Goal: Task Accomplishment & Management: Use online tool/utility

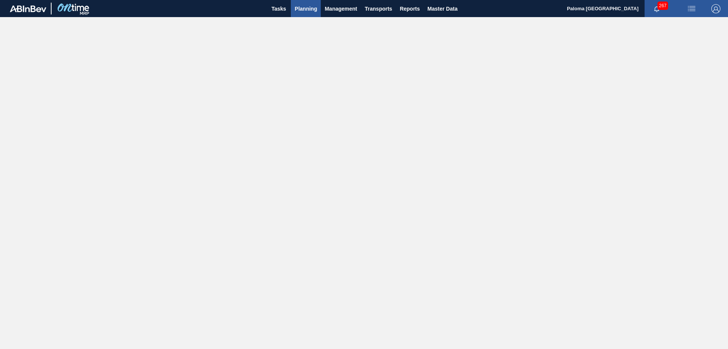
click at [297, 4] on span "Planning" at bounding box center [306, 8] width 22 height 9
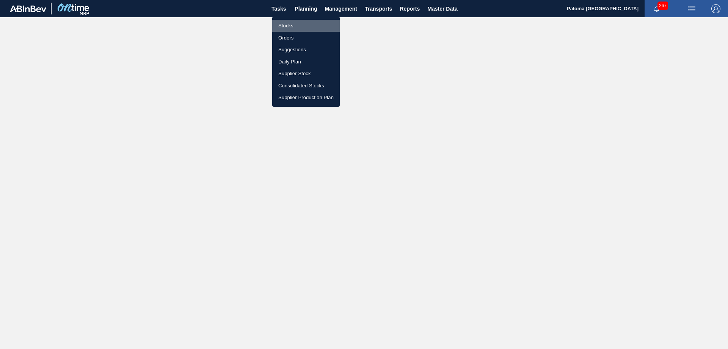
click at [289, 27] on li "Stocks" at bounding box center [306, 26] width 68 height 12
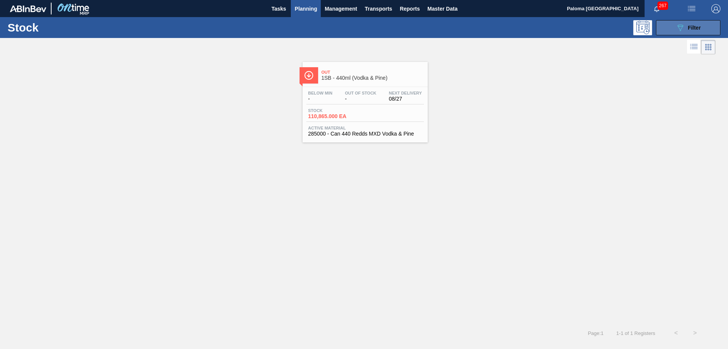
click at [688, 32] on div "089F7B8B-B2A5-4AFE-B5C0-19BA573D28AC Filter" at bounding box center [688, 27] width 25 height 9
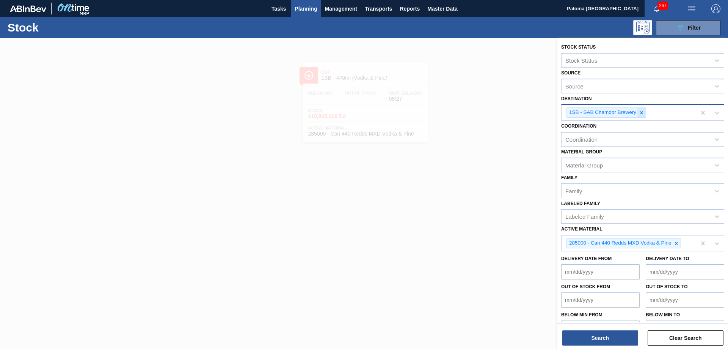
click at [644, 113] on icon at bounding box center [641, 112] width 5 height 5
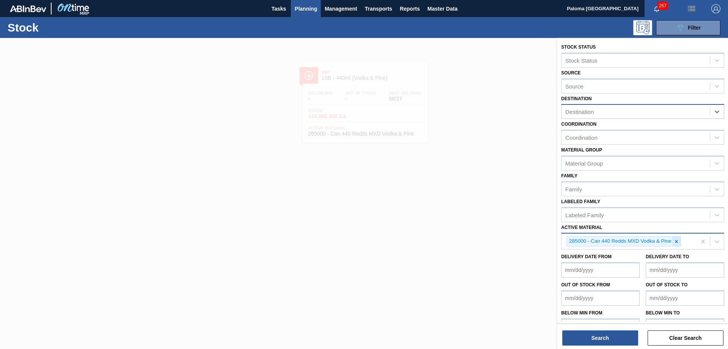
click at [678, 239] on icon at bounding box center [676, 241] width 5 height 5
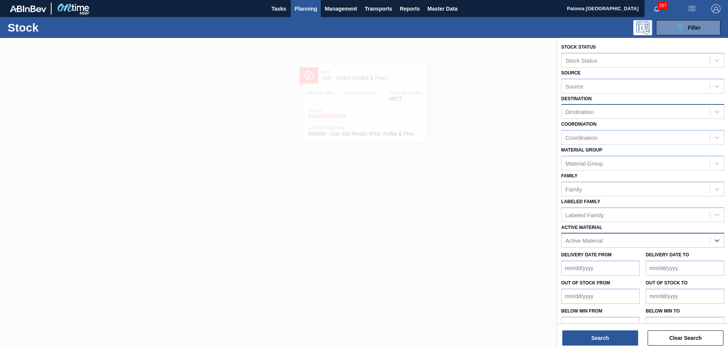
click at [640, 242] on div "Active Material" at bounding box center [636, 240] width 148 height 11
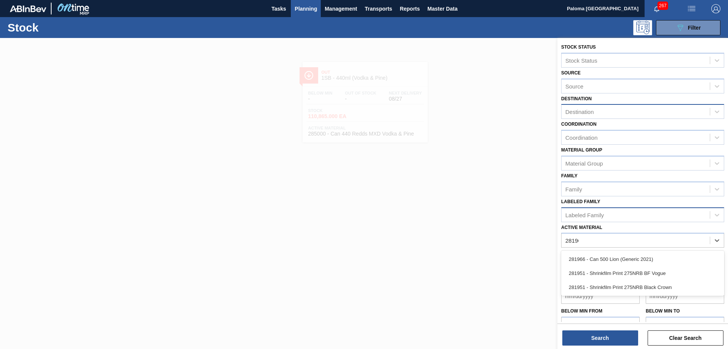
type Material "281966"
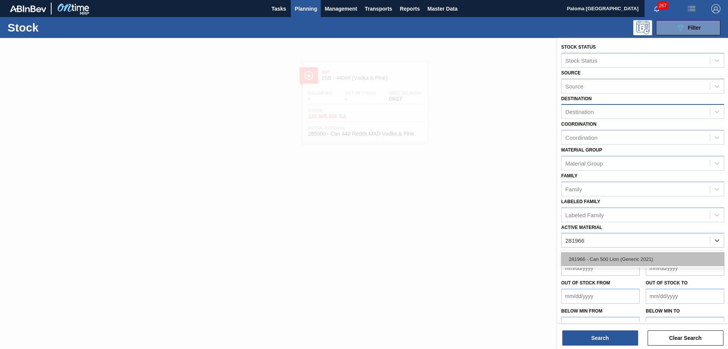
click at [619, 260] on div "281966 - Can 500 Lion (Generic 2021)" at bounding box center [643, 259] width 163 height 14
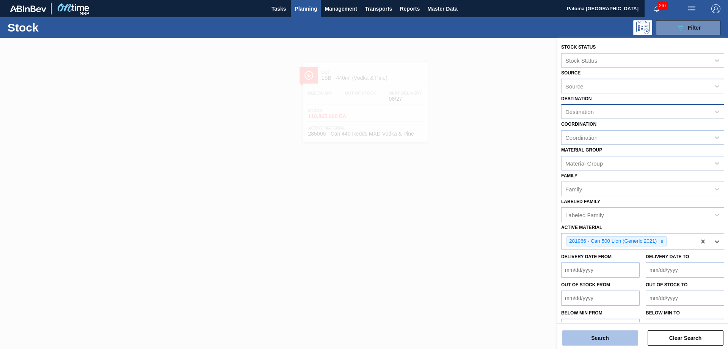
click at [624, 338] on button "Search" at bounding box center [601, 337] width 76 height 15
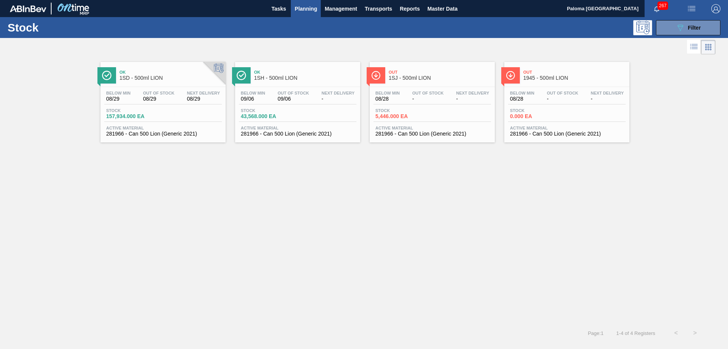
click at [557, 119] on div "Stock 0.000 EA" at bounding box center [567, 115] width 118 height 14
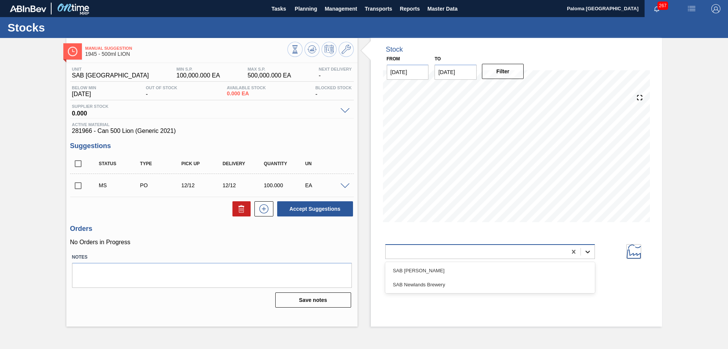
click at [590, 252] on icon at bounding box center [588, 252] width 8 height 8
click at [308, 46] on icon at bounding box center [312, 49] width 9 height 9
click at [308, 52] on icon at bounding box center [312, 49] width 9 height 9
click at [310, 47] on icon at bounding box center [312, 49] width 9 height 9
click at [456, 79] on input "[DATE]" at bounding box center [456, 71] width 42 height 15
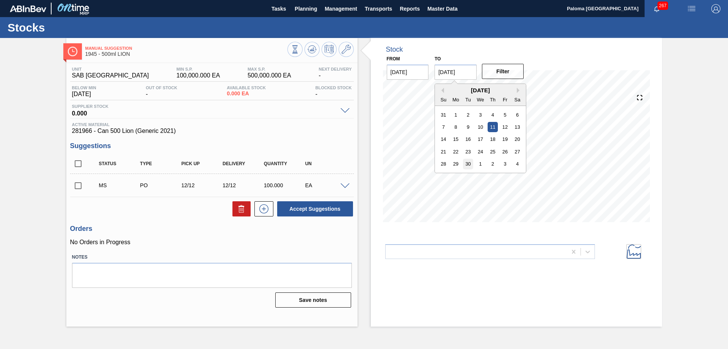
click at [469, 164] on div "30" at bounding box center [468, 164] width 10 height 10
type input "[DATE]"
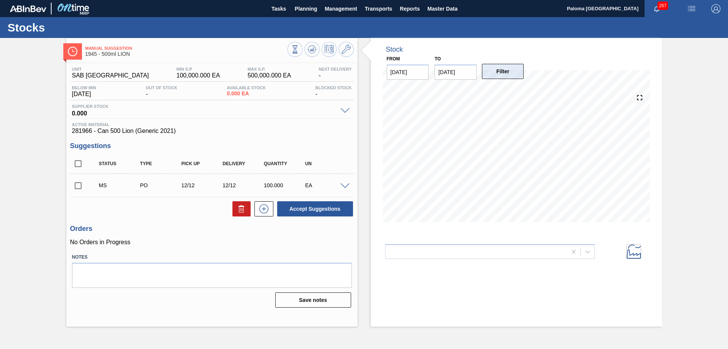
click at [500, 69] on button "Filter" at bounding box center [503, 71] width 42 height 15
click at [498, 255] on div at bounding box center [476, 251] width 181 height 11
click at [487, 270] on div "SAB [PERSON_NAME]" at bounding box center [490, 270] width 210 height 14
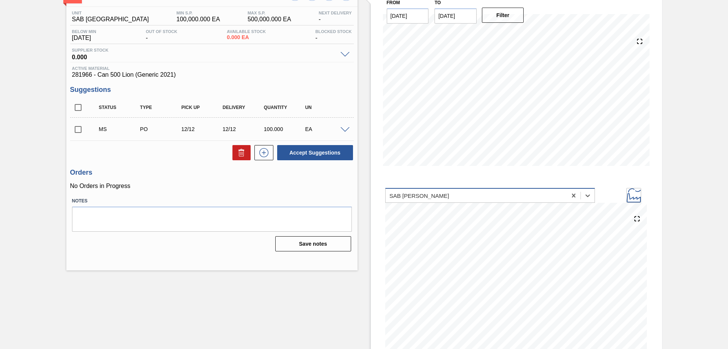
scroll to position [66, 0]
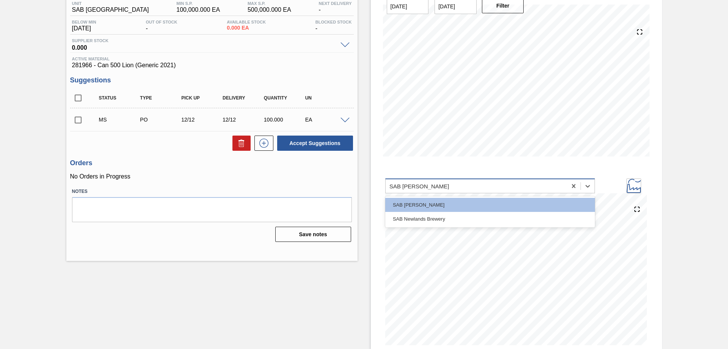
click at [491, 189] on div "SAB [PERSON_NAME]" at bounding box center [476, 185] width 181 height 11
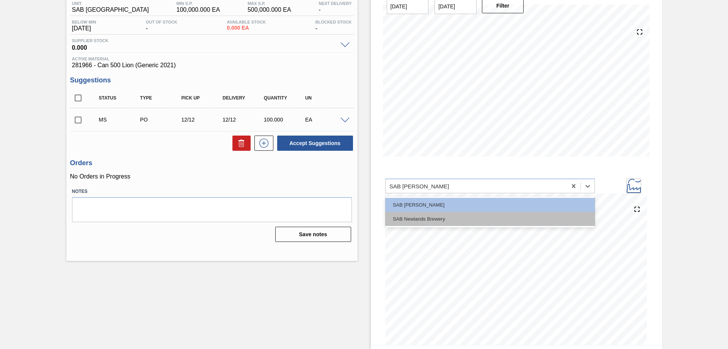
click at [466, 215] on div "SAB Newlands Brewery" at bounding box center [490, 219] width 210 height 14
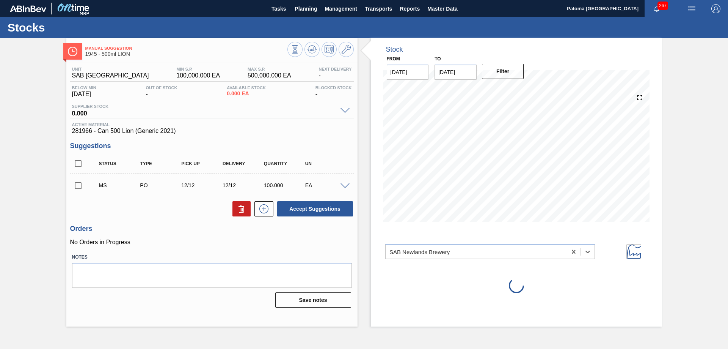
scroll to position [0, 0]
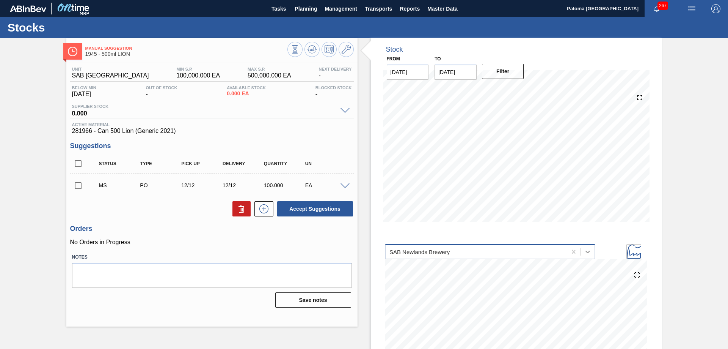
click at [585, 250] on icon at bounding box center [588, 252] width 8 height 8
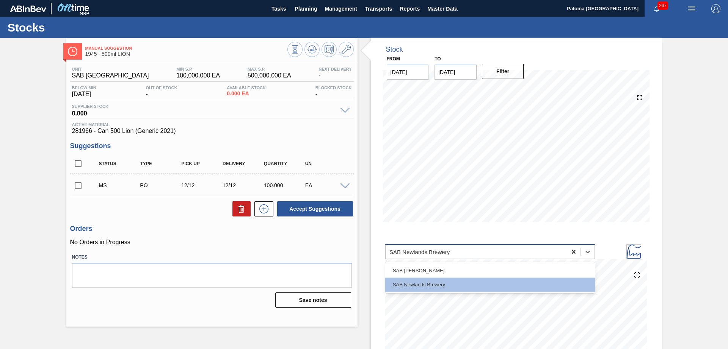
click at [574, 250] on icon at bounding box center [573, 252] width 3 height 4
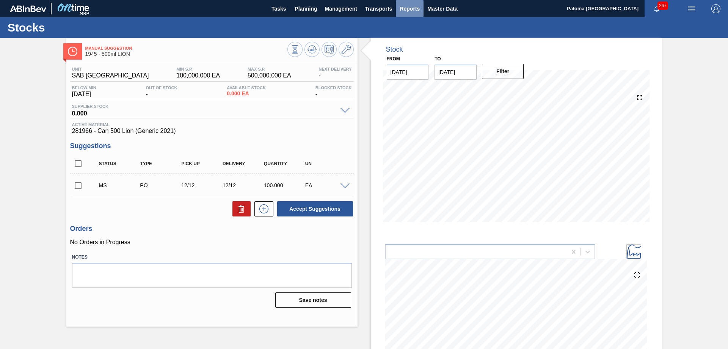
click at [403, 11] on span "Reports" at bounding box center [410, 8] width 20 height 9
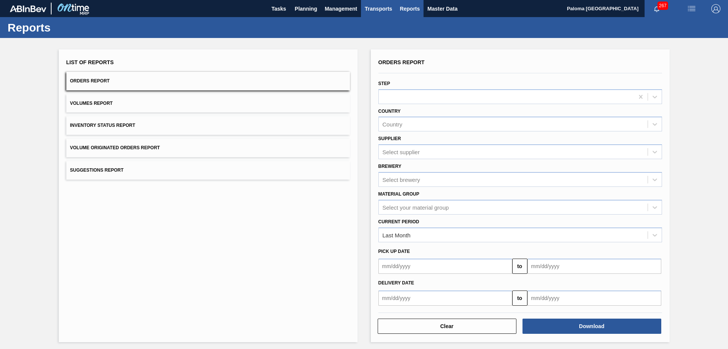
click at [378, 10] on span "Transports" at bounding box center [378, 8] width 27 height 9
click at [452, 7] on div at bounding box center [364, 174] width 728 height 349
click at [440, 9] on span "Master Data" at bounding box center [443, 8] width 30 height 9
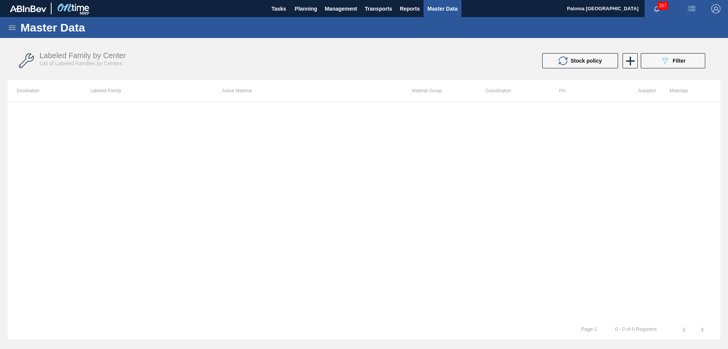
click at [16, 24] on icon at bounding box center [12, 27] width 9 height 9
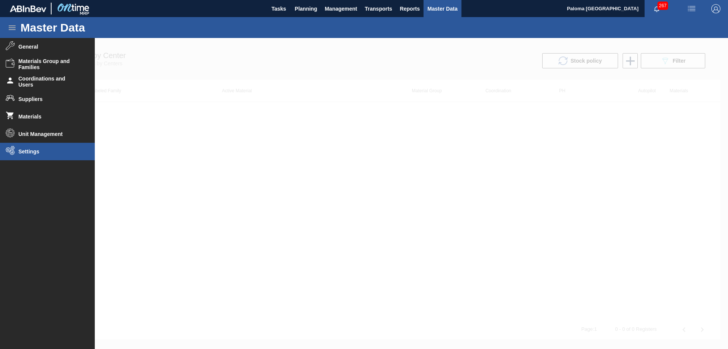
click at [38, 154] on span "Settings" at bounding box center [50, 151] width 63 height 6
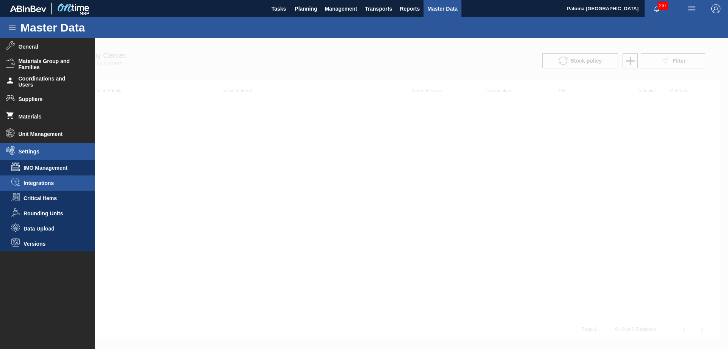
click at [42, 182] on span "Integrations" at bounding box center [53, 183] width 58 height 6
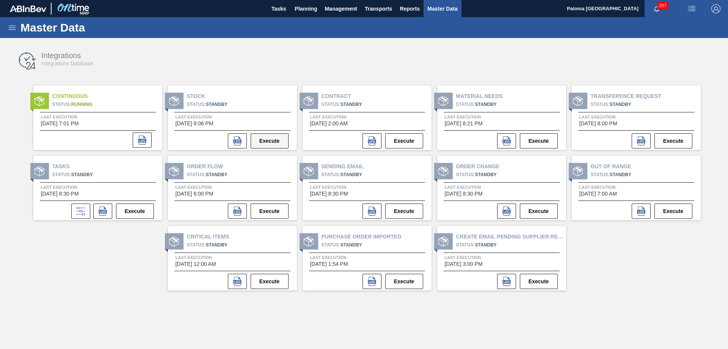
click at [275, 143] on button "Execute" at bounding box center [270, 140] width 38 height 15
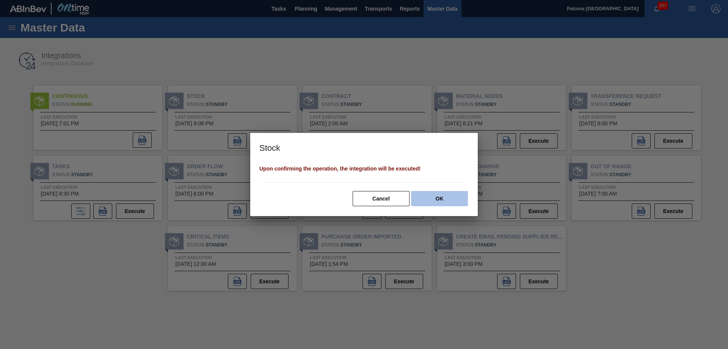
click at [424, 194] on button "OK" at bounding box center [439, 198] width 57 height 15
